Goal: Transaction & Acquisition: Book appointment/travel/reservation

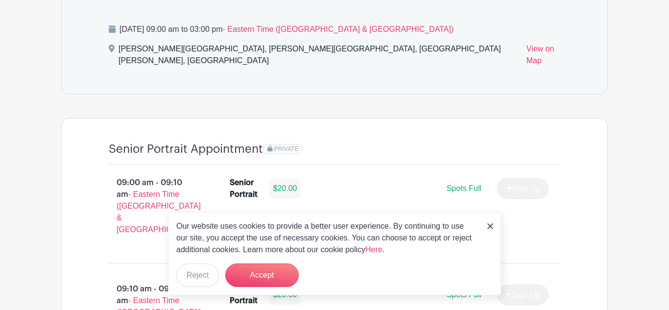
scroll to position [604, 0]
click at [492, 226] on img at bounding box center [490, 226] width 6 height 6
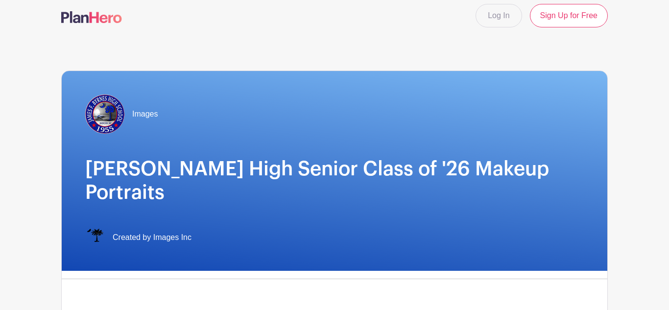
scroll to position [13, 0]
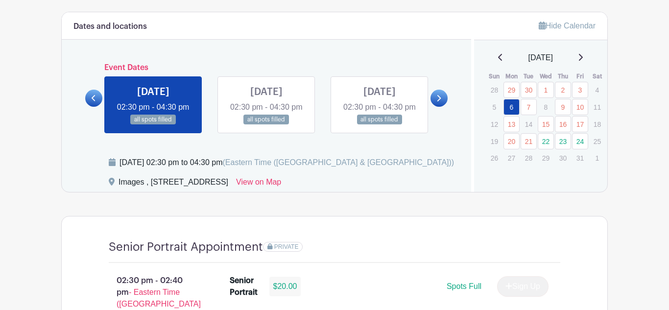
scroll to position [513, 0]
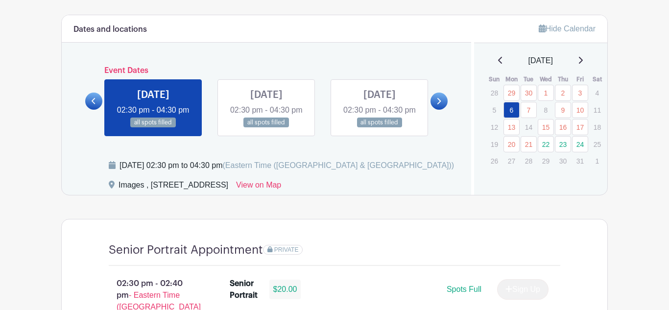
click at [153, 128] on link at bounding box center [153, 128] width 0 height 0
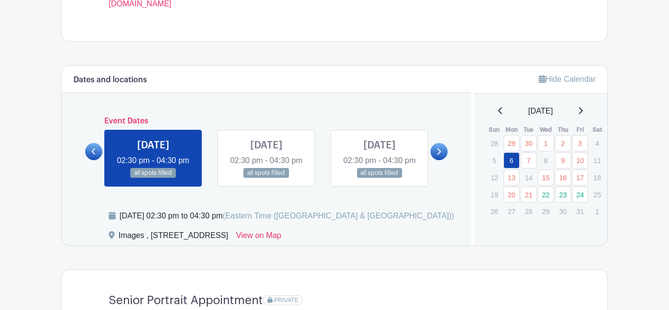
scroll to position [457, 0]
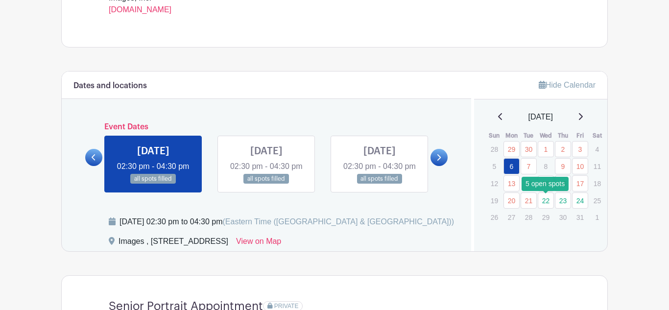
click at [550, 204] on link "22" at bounding box center [546, 201] width 16 height 16
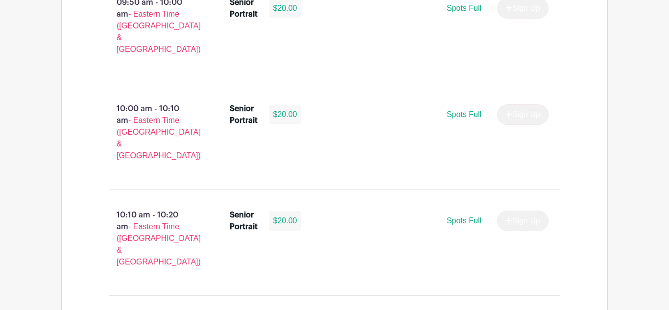
scroll to position [1314, 0]
